Goal: Transaction & Acquisition: Purchase product/service

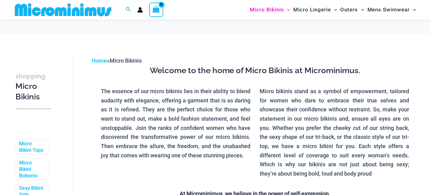
scroll to position [12, 0]
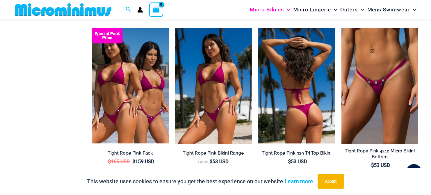
scroll to position [201, 0]
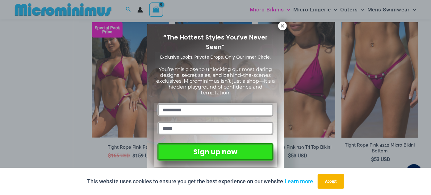
click at [18, 38] on div "“The Hottest Styles You’ve Never Seen” Exclusive Looks. Private Drops. Only Our…" at bounding box center [215, 97] width 431 height 195
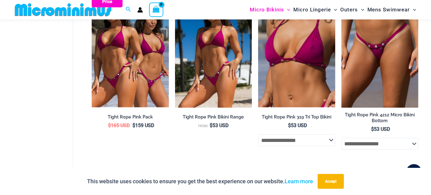
scroll to position [0, 0]
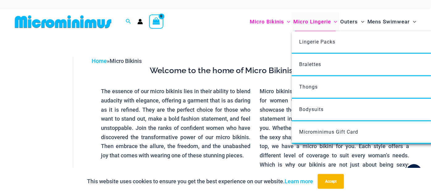
click at [294, 24] on span "Micro Lingerie" at bounding box center [313, 22] width 38 height 16
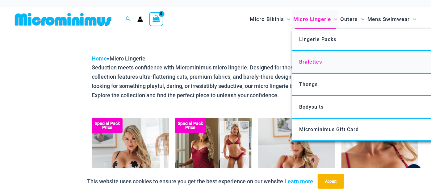
scroll to position [6, 0]
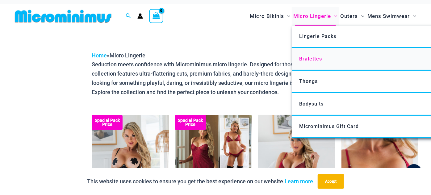
click at [299, 62] on span "Bralettes" at bounding box center [310, 59] width 23 height 6
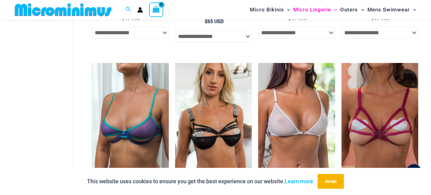
scroll to position [175, 0]
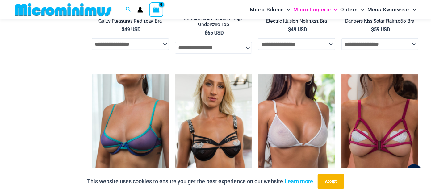
click at [163, 50] on select "**********" at bounding box center [130, 44] width 77 height 12
click at [92, 50] on select "**********" at bounding box center [130, 44] width 77 height 12
select select "*******"
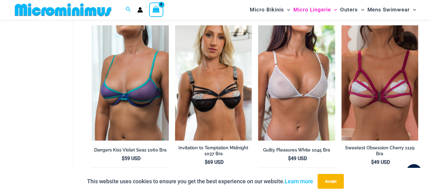
scroll to position [172, 0]
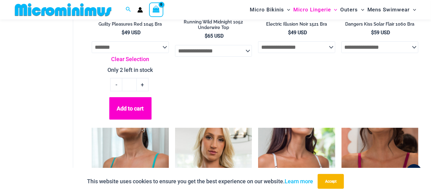
click at [149, 64] on link "Clear Selection" at bounding box center [130, 59] width 77 height 9
select select
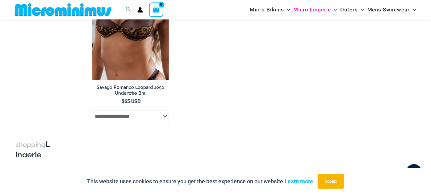
scroll to position [425, 0]
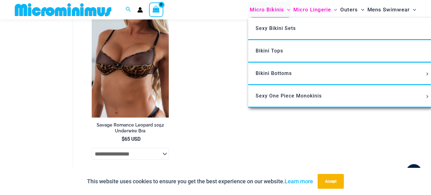
click at [250, 11] on span "Micro Bikinis" at bounding box center [267, 10] width 34 height 16
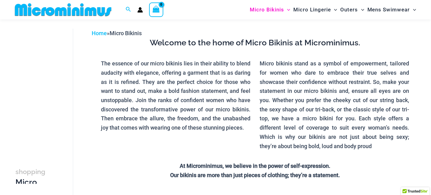
scroll to position [24, 0]
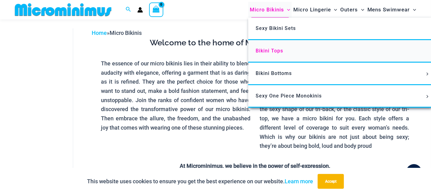
click at [256, 54] on span "Bikini Tops" at bounding box center [270, 51] width 28 height 6
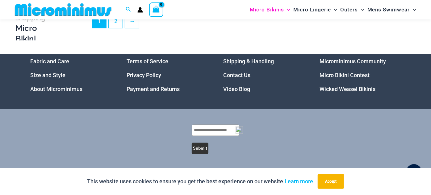
scroll to position [1825, 0]
click at [117, 28] on link "2" at bounding box center [116, 21] width 14 height 15
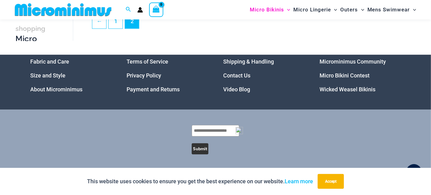
scroll to position [782, 0]
